Goal: Task Accomplishment & Management: Manage account settings

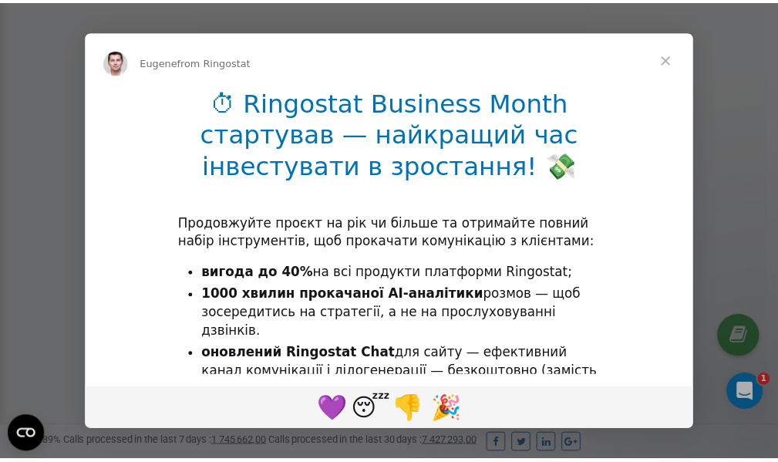
scroll to position [463, 0]
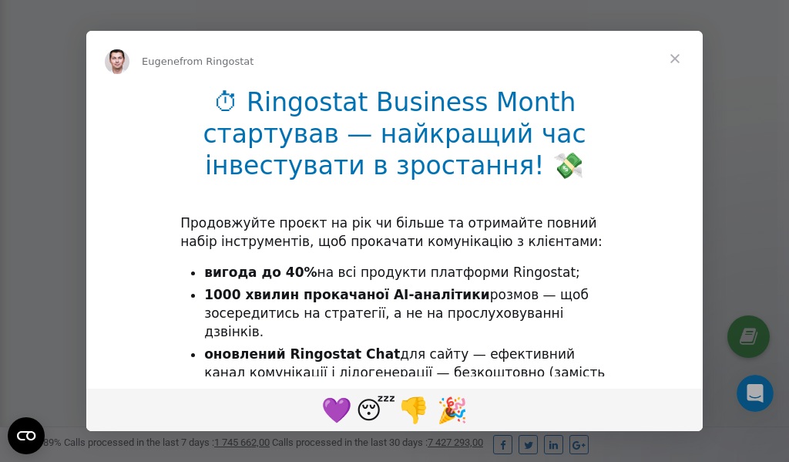
click at [678, 60] on span "Close" at bounding box center [674, 58] width 55 height 55
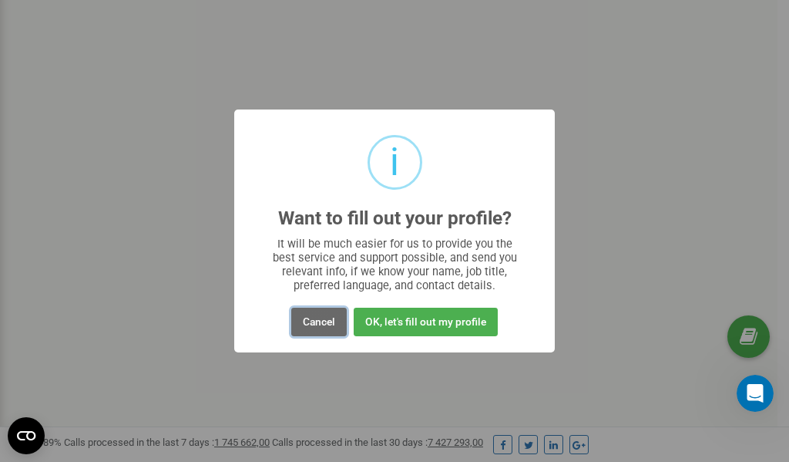
click at [323, 329] on button "Cancel" at bounding box center [318, 322] width 55 height 29
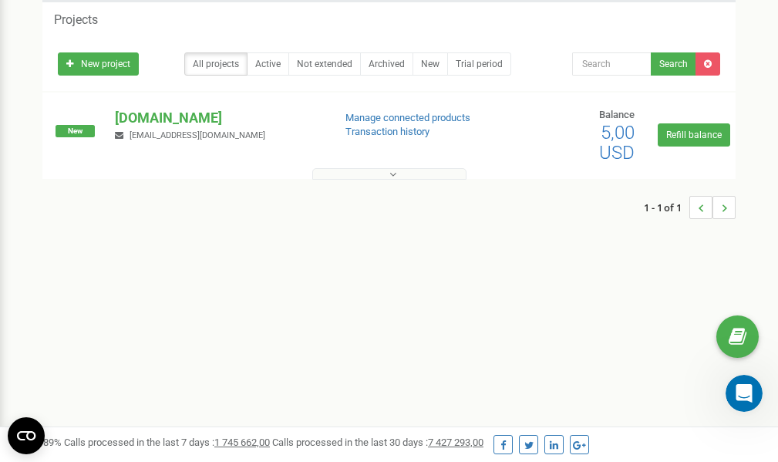
scroll to position [0, 0]
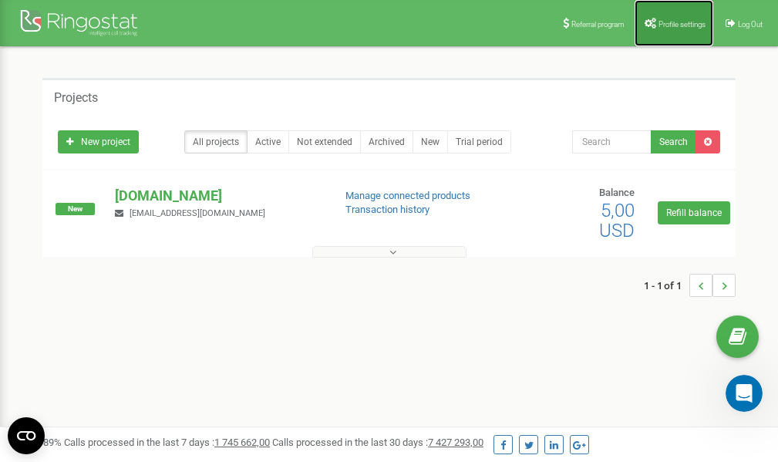
click at [664, 25] on span "Profile settings" at bounding box center [681, 24] width 47 height 8
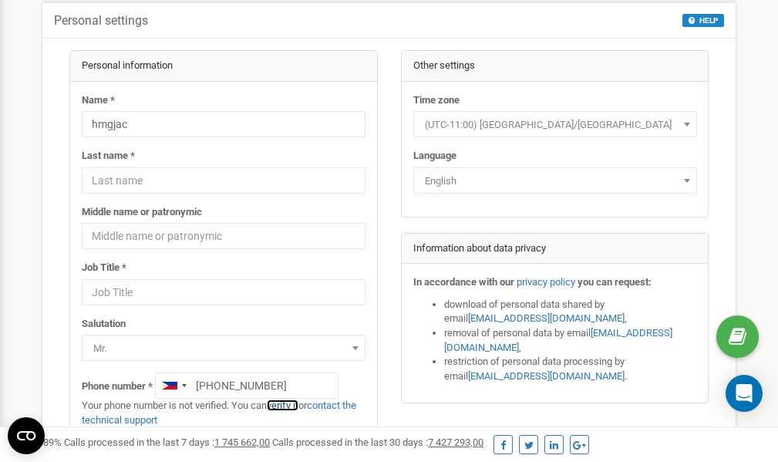
click at [287, 406] on link "verify it" at bounding box center [283, 405] width 32 height 12
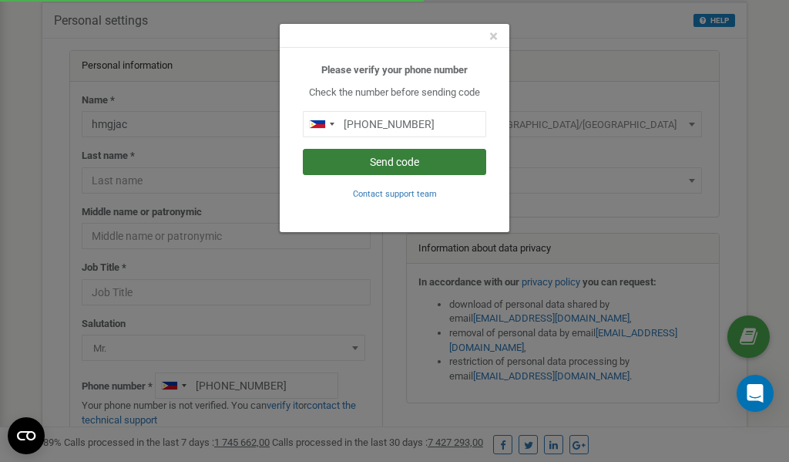
click at [405, 166] on button "Send code" at bounding box center [394, 162] width 183 height 26
